Goal: Use online tool/utility: Utilize a website feature to perform a specific function

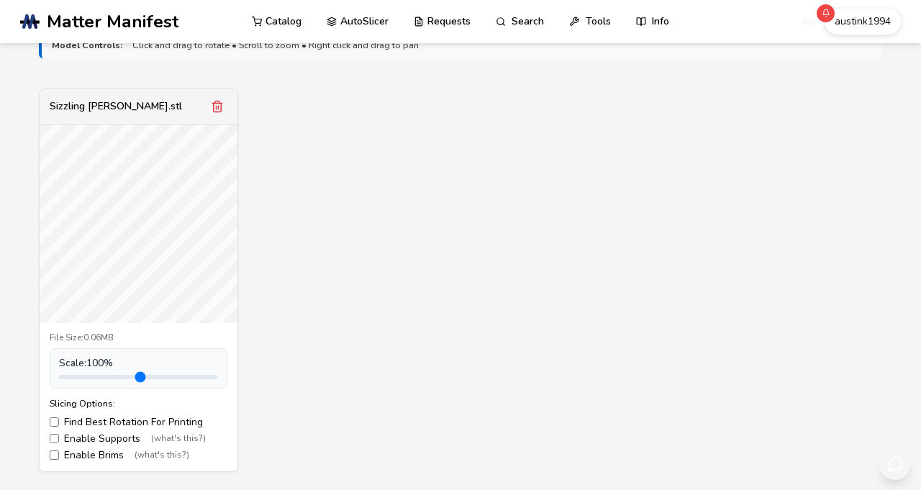
scroll to position [483, 0]
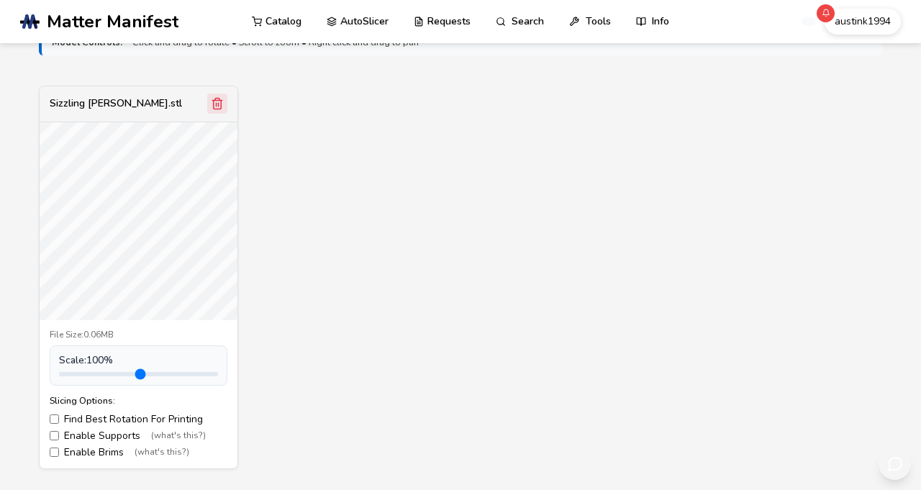
click at [209, 114] on button "Remove model" at bounding box center [217, 104] width 20 height 20
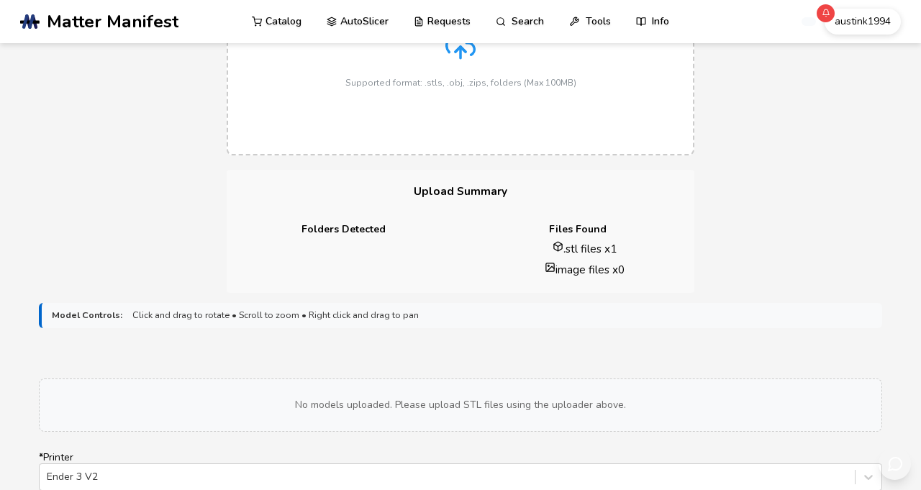
click at [470, 88] on div "Drag & Drop or Click to Select Supported format: .stls, .obj, .zips, folders (M…" at bounding box center [460, 46] width 231 height 81
click at [0, 0] on input "Drag & Drop or Click to Select Supported format: .stls, .obj, .zips, folders (M…" at bounding box center [0, 0] width 0 height 0
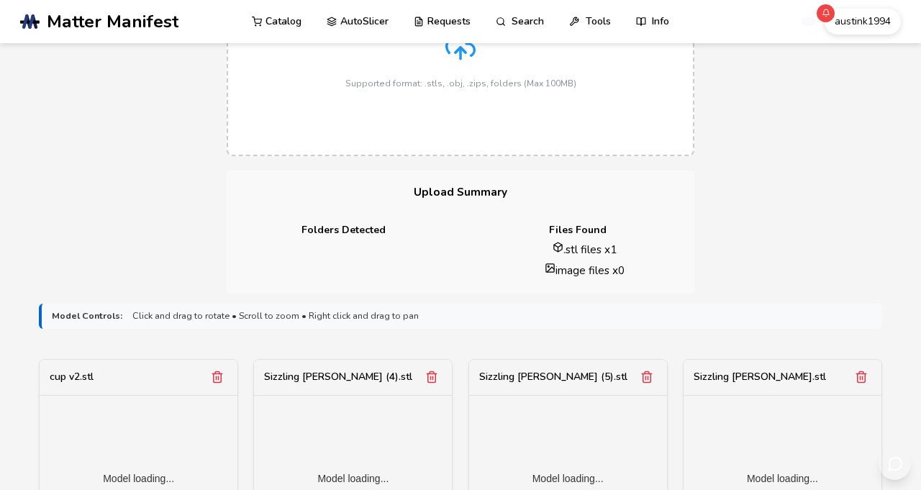
scroll to position [420, 0]
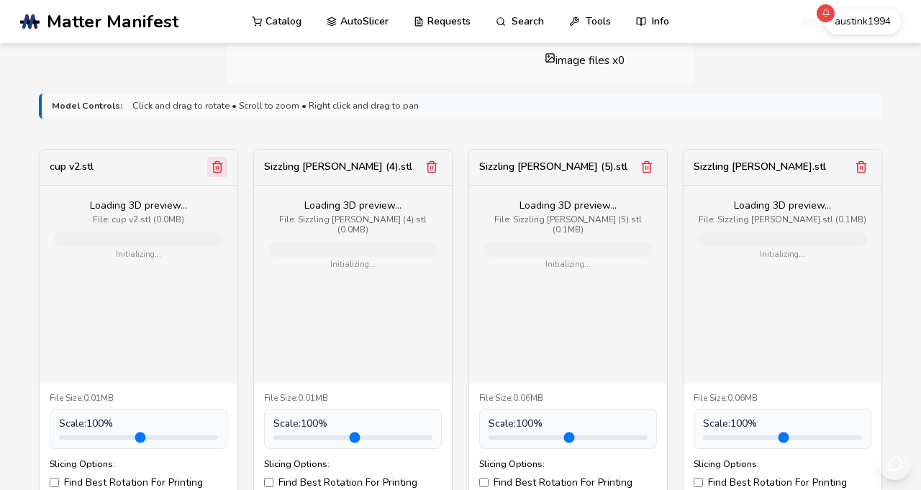
click at [215, 177] on button "Remove model" at bounding box center [217, 167] width 20 height 20
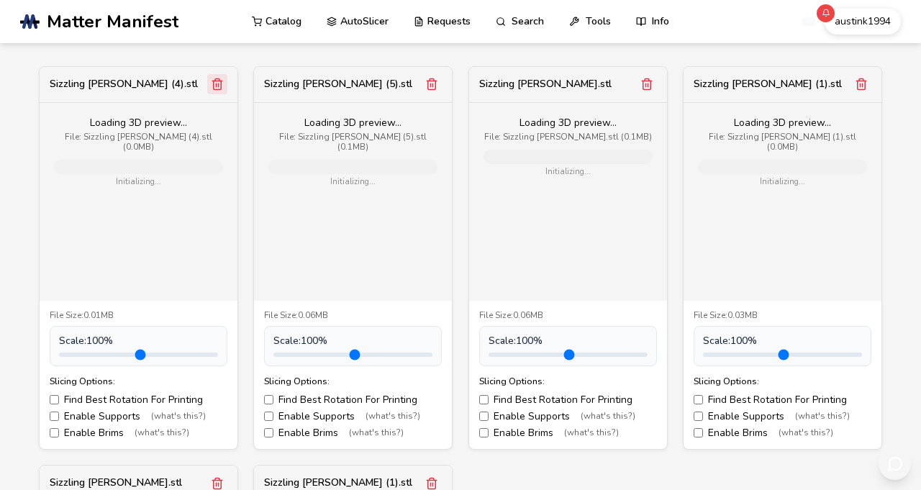
click at [224, 91] on icon "Remove model" at bounding box center [217, 84] width 13 height 13
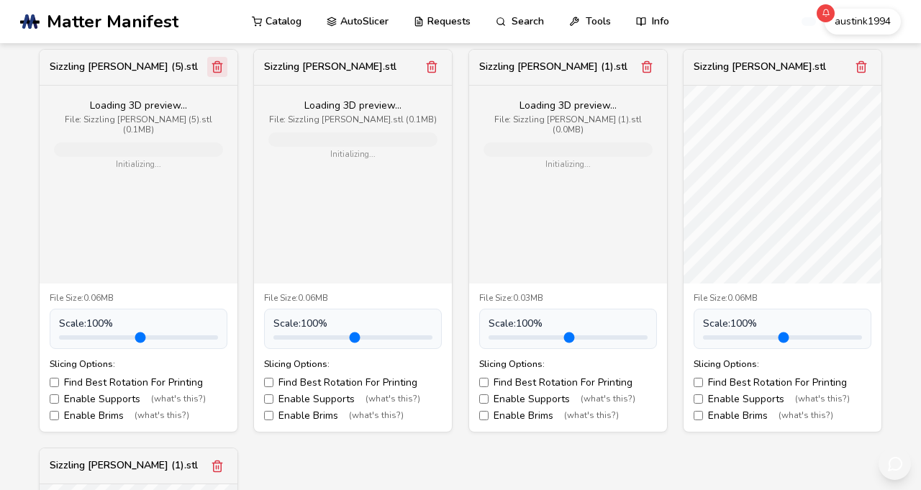
click at [227, 77] on button "Remove model" at bounding box center [217, 67] width 20 height 20
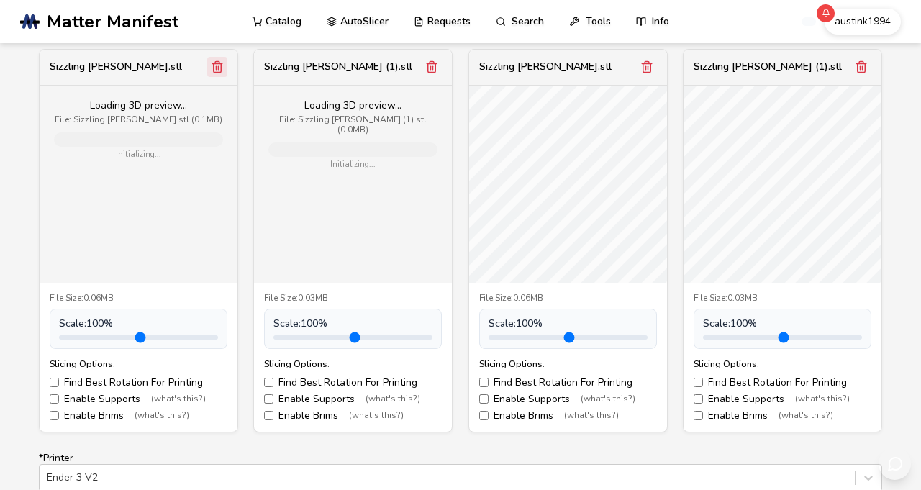
click at [227, 77] on button "Remove model" at bounding box center [217, 67] width 20 height 20
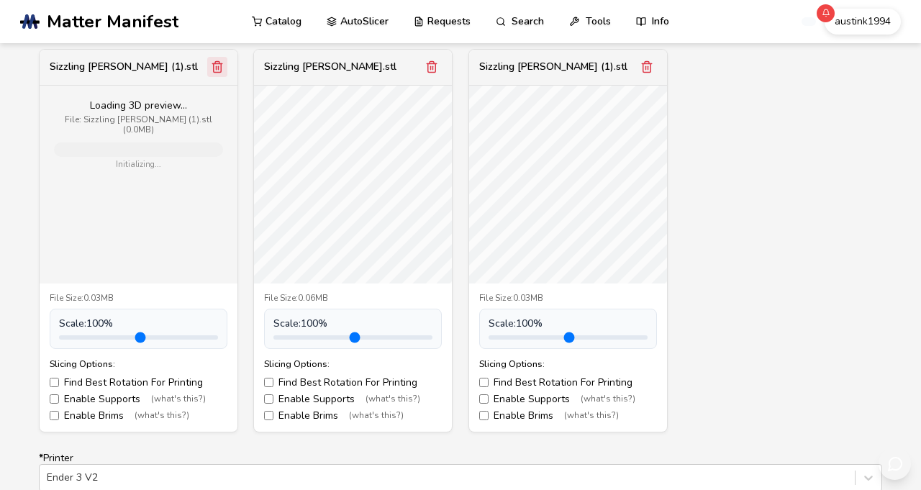
click at [219, 70] on line "Remove model" at bounding box center [219, 69] width 0 height 4
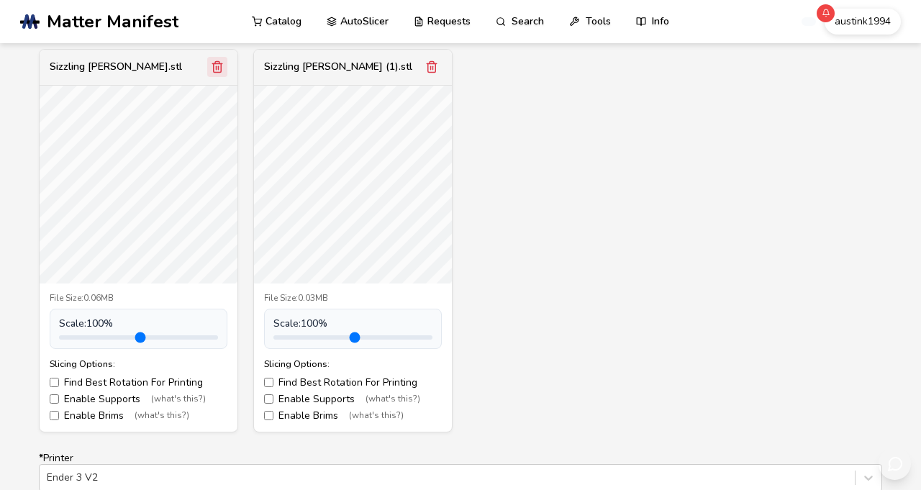
click at [217, 73] on icon "Remove model" at bounding box center [217, 66] width 13 height 13
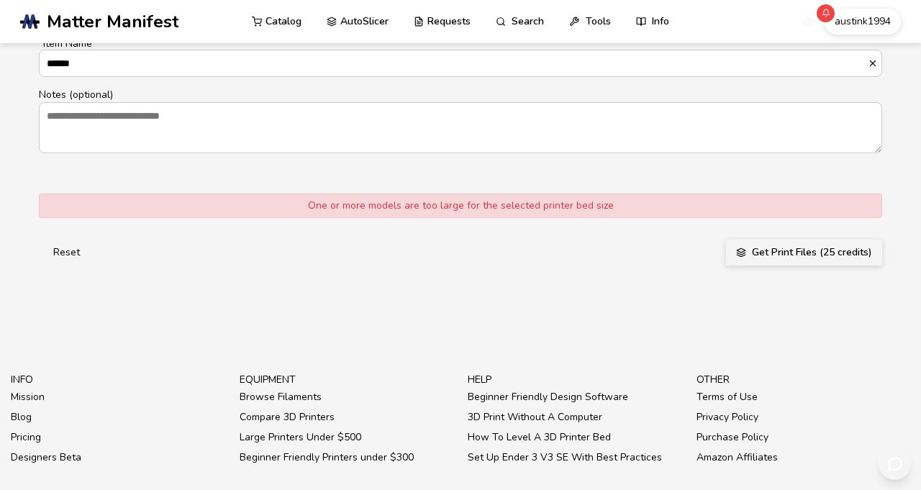
scroll to position [1029, 0]
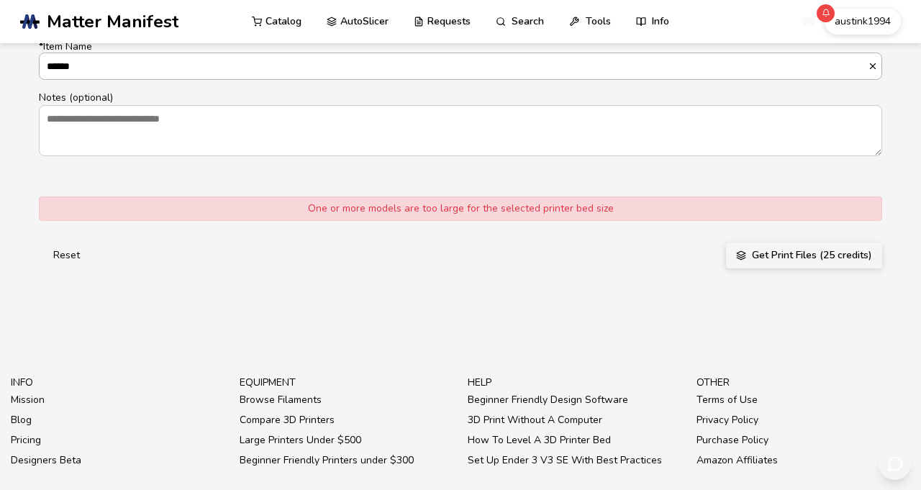
click at [881, 71] on button "* Item Name ******" at bounding box center [875, 66] width 14 height 10
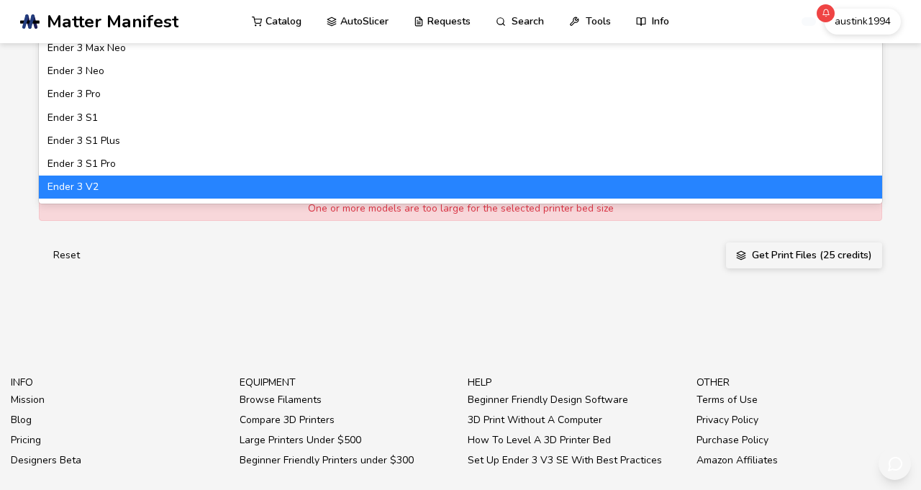
type input "*******"
click at [127, 37] on div "Ender 3 Max" at bounding box center [460, 25] width 843 height 23
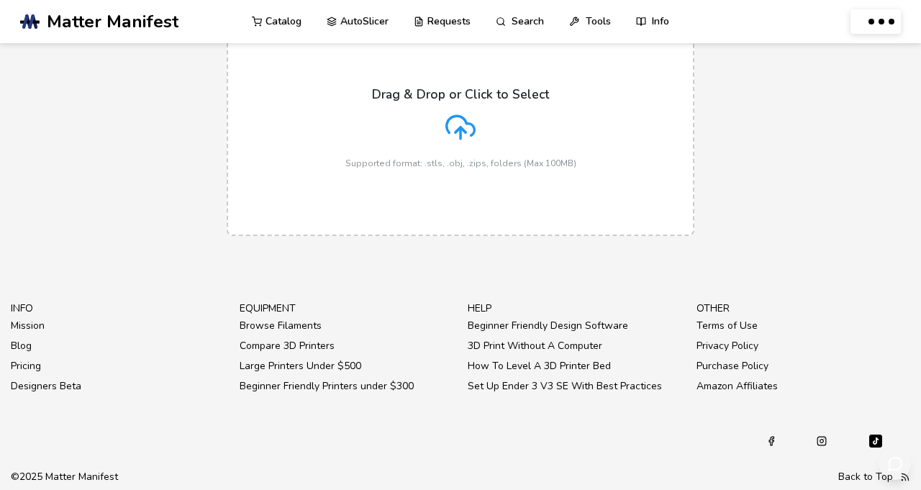
scroll to position [279, 0]
click at [460, 112] on icon at bounding box center [460, 127] width 30 height 30
click at [0, 0] on input "Drag & Drop or Click to Select Supported format: .stls, .obj, .zips, folders (M…" at bounding box center [0, 0] width 0 height 0
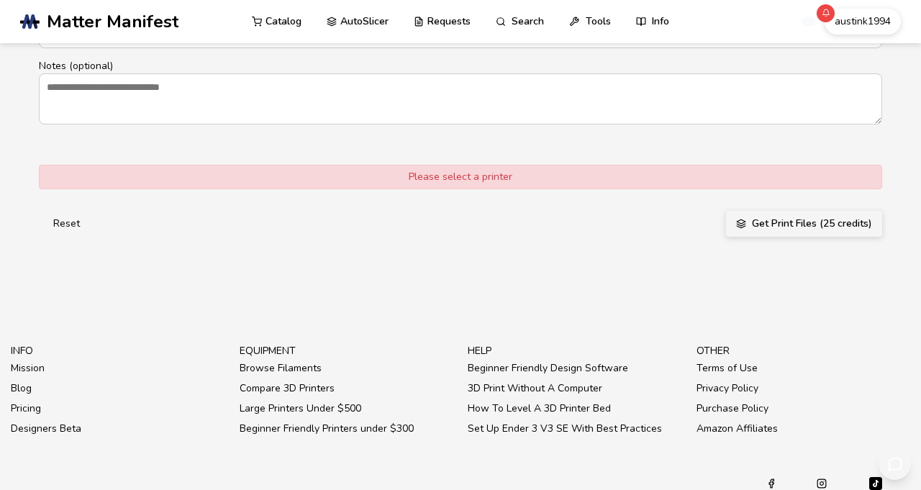
scroll to position [1055, 0]
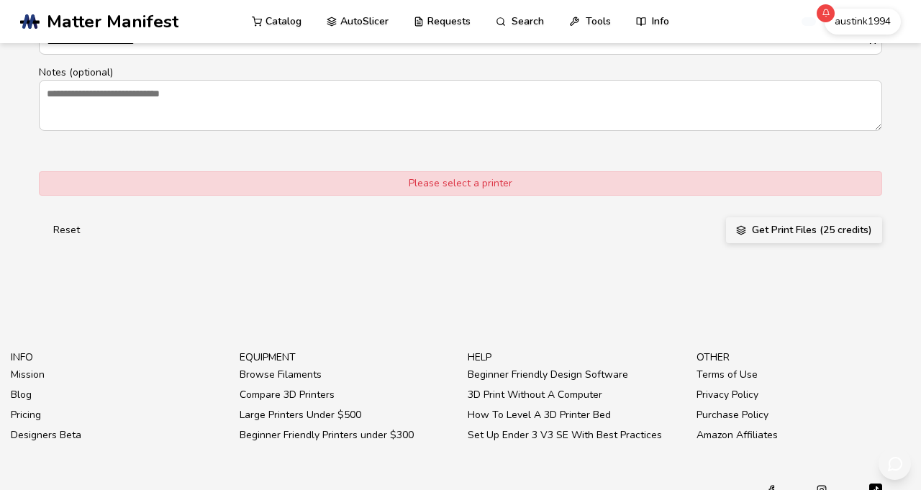
click at [766, 37] on div "PLA" at bounding box center [460, 25] width 843 height 23
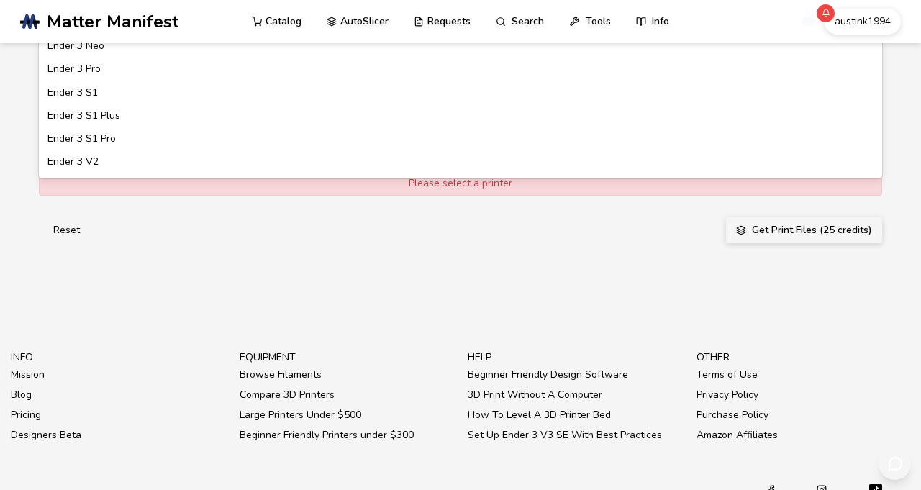
type input "*******"
click at [84, 35] on div "Ender 3 Max Neo" at bounding box center [460, 23] width 843 height 23
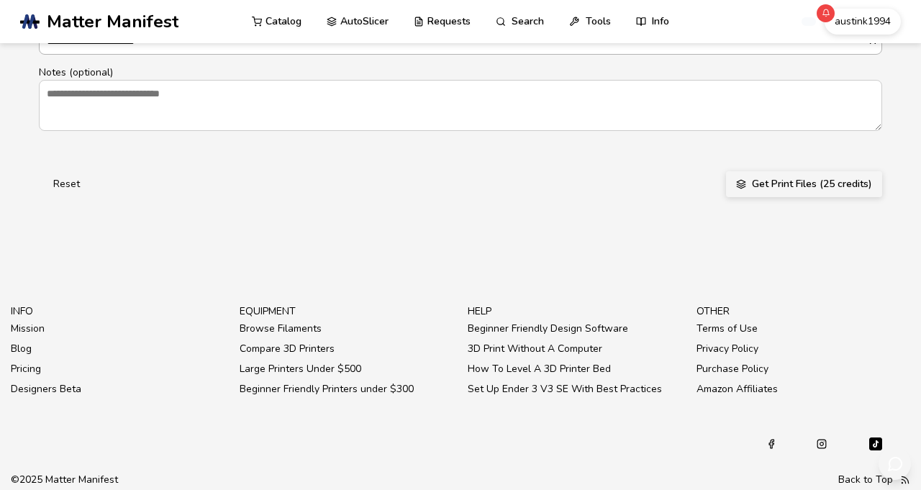
click at [260, 54] on input "**********" at bounding box center [454, 41] width 828 height 26
click at [881, 46] on span "button" at bounding box center [875, 41] width 14 height 10
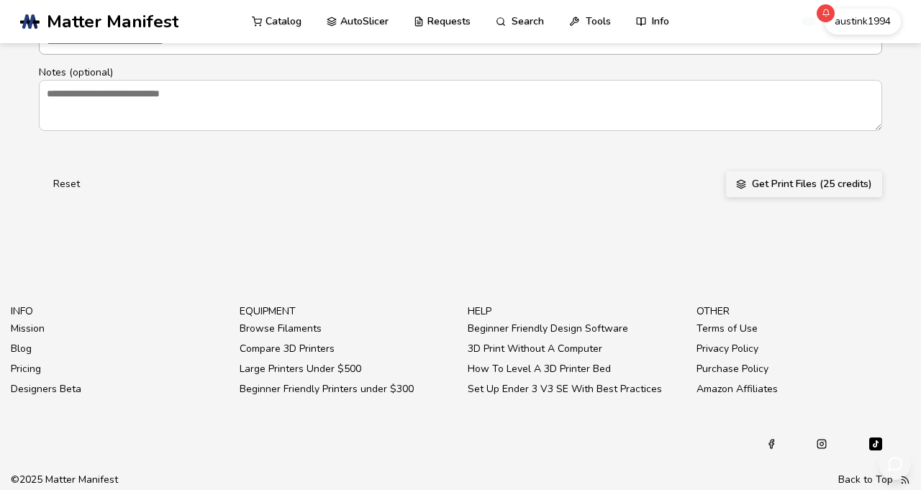
click at [518, 54] on input "* Item Name" at bounding box center [461, 41] width 842 height 26
type input "*******"
click at [783, 197] on button "Get Print Files (25 credits)" at bounding box center [804, 184] width 156 height 26
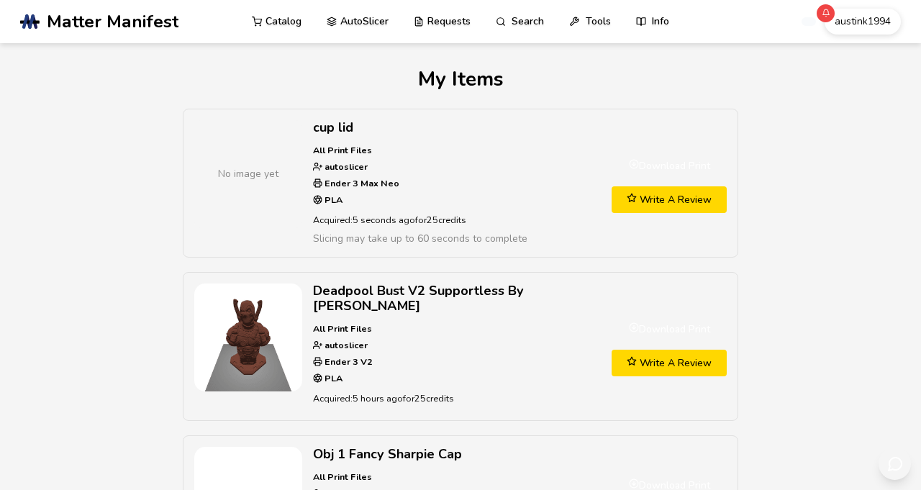
click at [669, 173] on link "Download Print" at bounding box center [668, 166] width 115 height 27
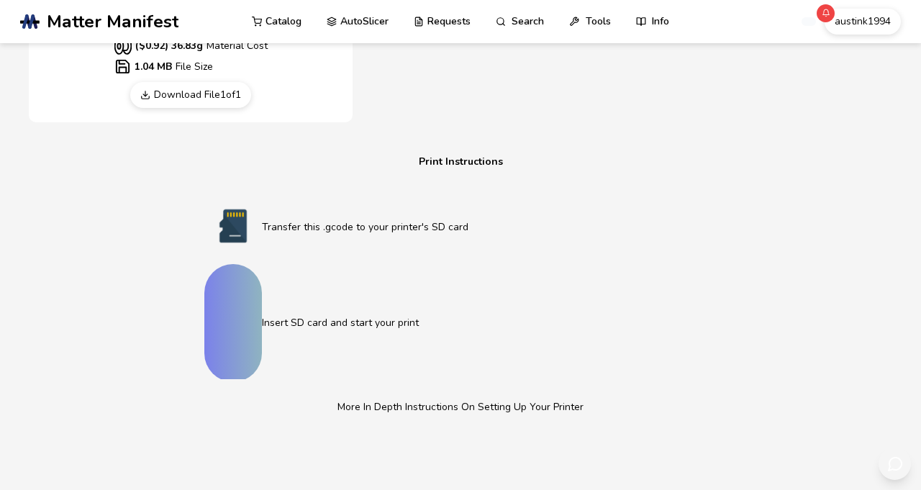
scroll to position [764, 0]
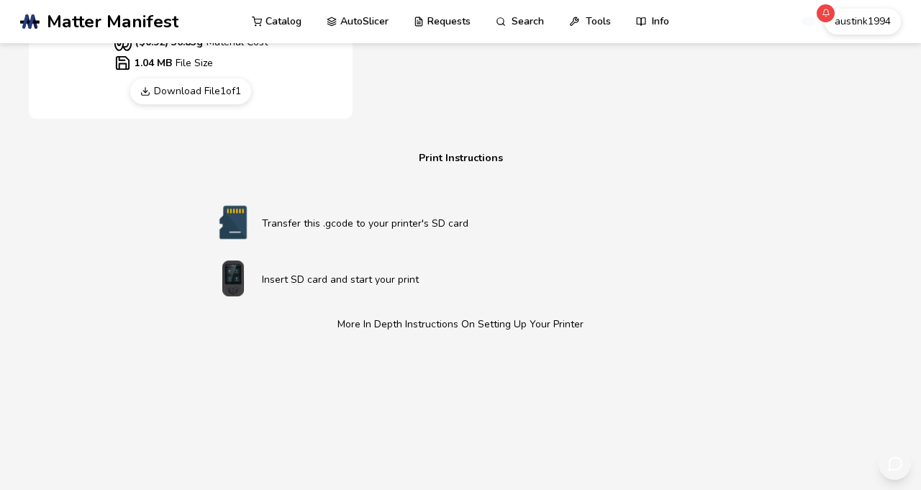
click at [223, 104] on link "Download File 1 of 1" at bounding box center [190, 91] width 121 height 26
